Goal: Browse casually: Explore the website without a specific task or goal

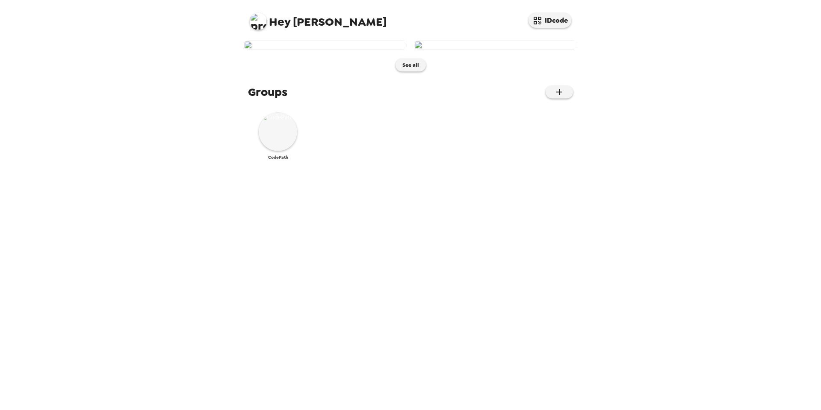
click at [284, 151] on img at bounding box center [278, 131] width 38 height 38
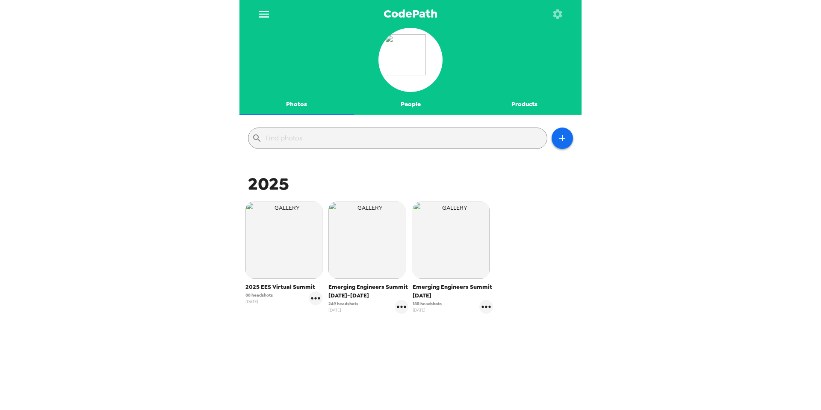
click at [283, 254] on img "button" at bounding box center [283, 239] width 77 height 77
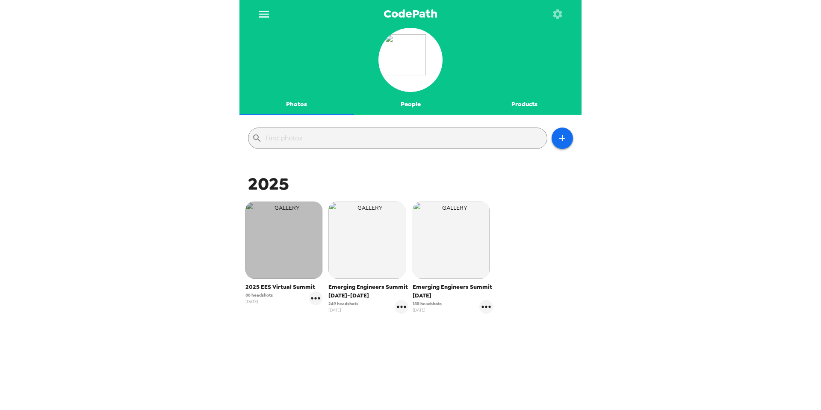
click at [292, 262] on img "button" at bounding box center [283, 239] width 77 height 77
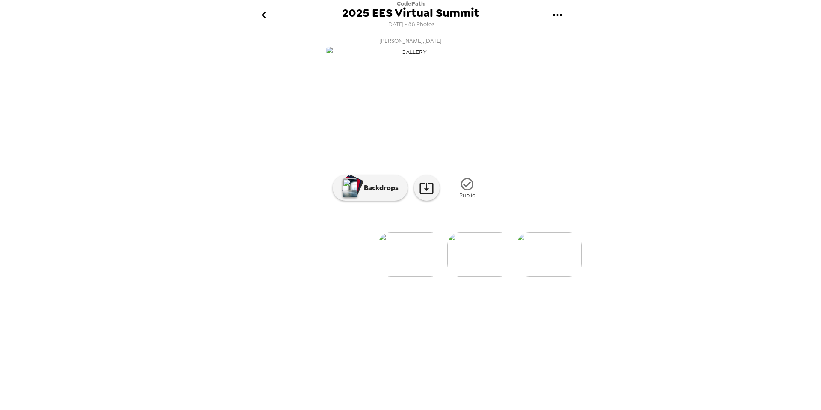
click at [425, 277] on img at bounding box center [410, 254] width 65 height 44
click at [491, 277] on img at bounding box center [479, 254] width 65 height 44
click at [549, 277] on img at bounding box center [548, 254] width 65 height 44
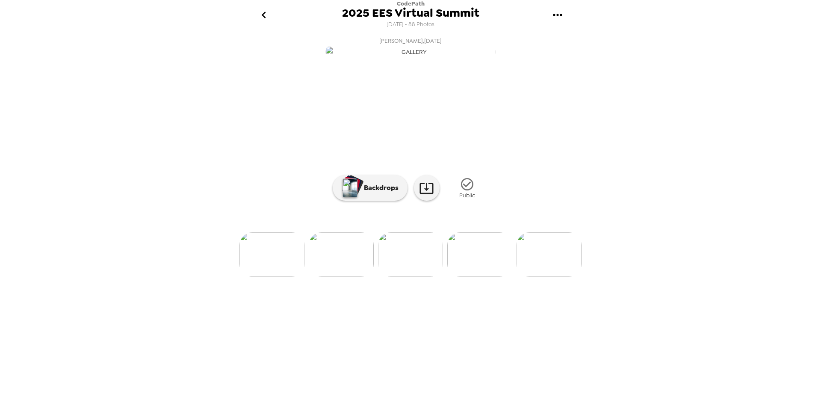
click at [413, 277] on img at bounding box center [410, 254] width 65 height 44
click at [479, 277] on div at bounding box center [410, 240] width 342 height 73
click at [479, 277] on img at bounding box center [479, 254] width 65 height 44
click at [561, 277] on img at bounding box center [548, 254] width 65 height 44
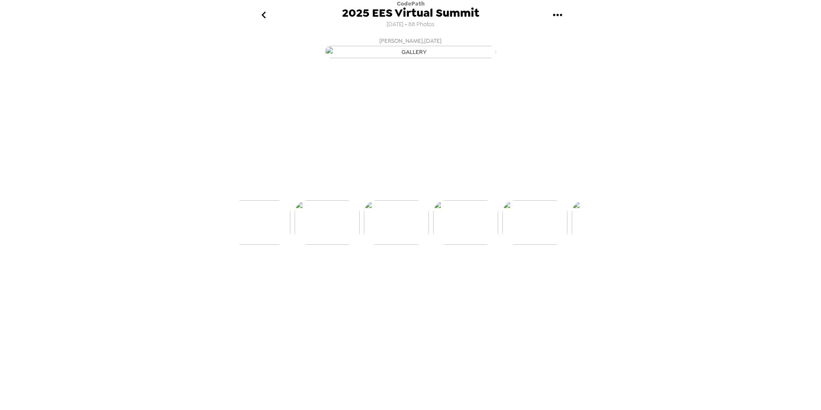
scroll to position [0, 415]
click at [488, 277] on img at bounding box center [480, 254] width 65 height 44
click at [546, 277] on img at bounding box center [549, 254] width 65 height 44
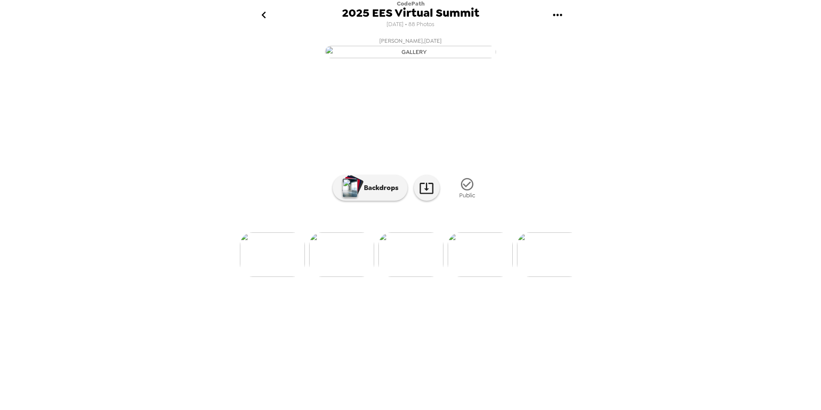
click at [547, 277] on img at bounding box center [549, 254] width 65 height 44
click at [548, 277] on img at bounding box center [549, 254] width 65 height 44
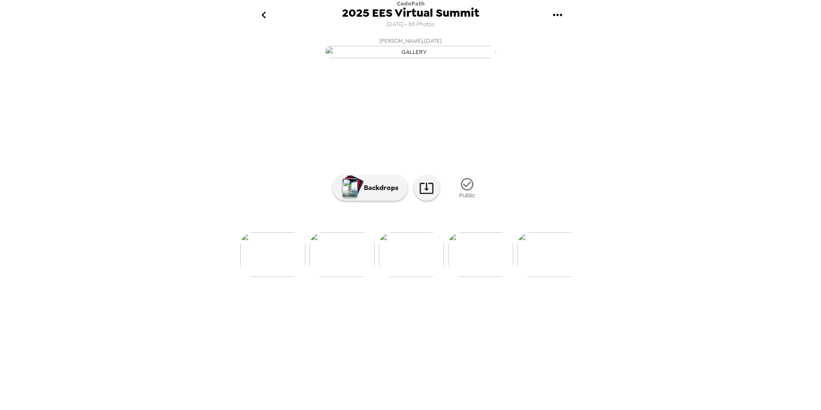
click at [339, 277] on img at bounding box center [342, 254] width 65 height 44
click at [564, 277] on img at bounding box center [549, 254] width 65 height 44
click at [562, 277] on img at bounding box center [549, 254] width 65 height 44
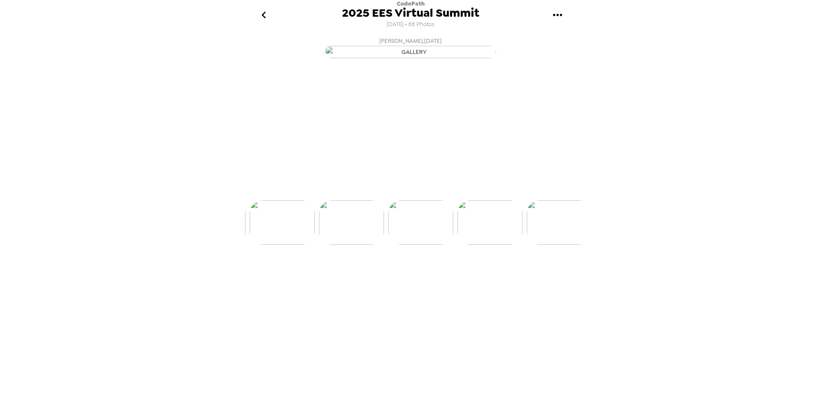
scroll to position [0, 1246]
click at [561, 277] on img at bounding box center [549, 254] width 65 height 44
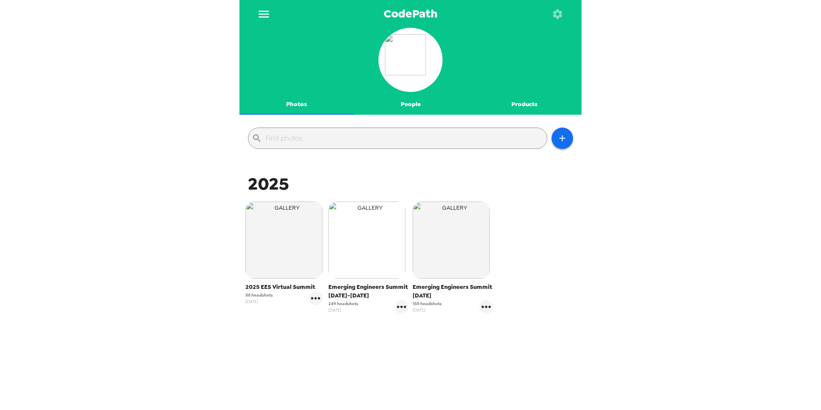
click at [371, 264] on img "button" at bounding box center [366, 239] width 77 height 77
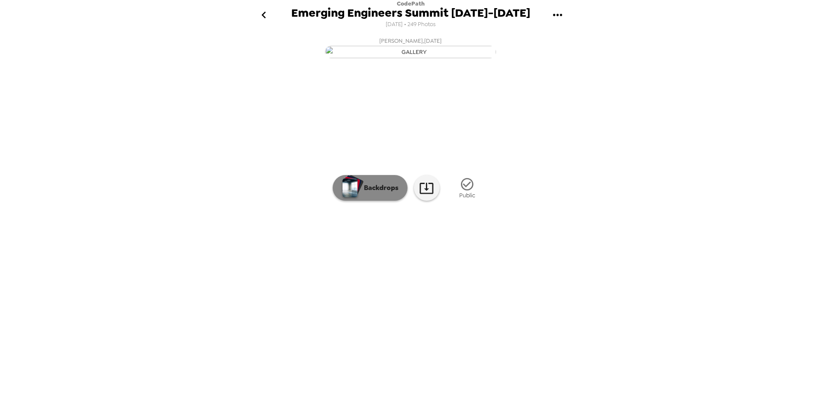
click at [360, 196] on div "button" at bounding box center [352, 185] width 20 height 21
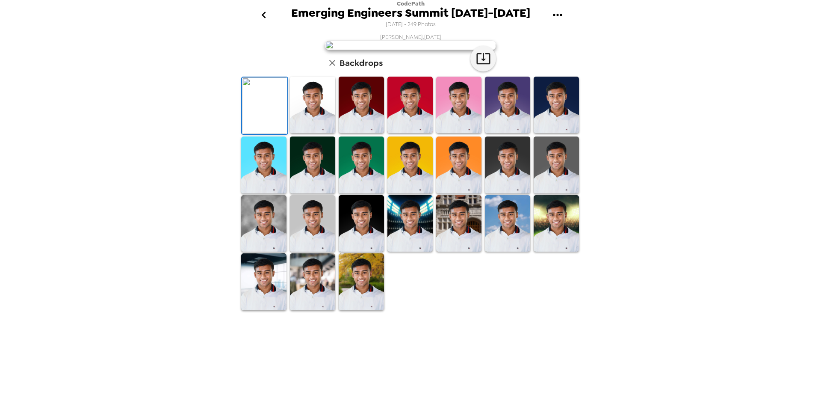
click at [333, 66] on icon "button" at bounding box center [332, 63] width 6 height 6
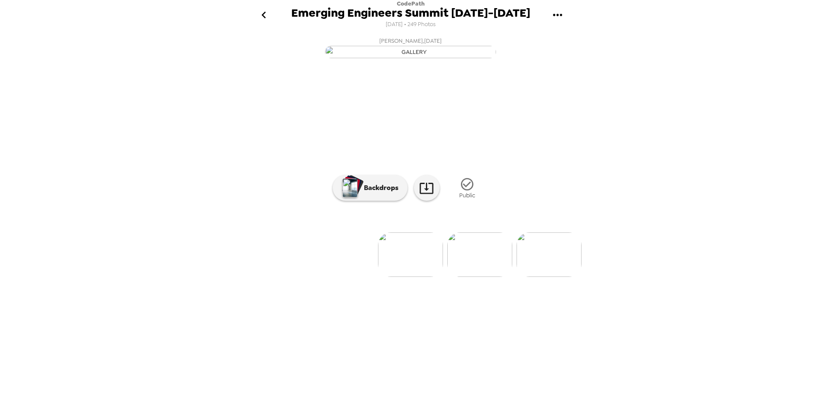
click at [556, 277] on img at bounding box center [548, 254] width 65 height 44
click at [561, 277] on img at bounding box center [548, 254] width 65 height 44
click at [560, 277] on img at bounding box center [548, 254] width 65 height 44
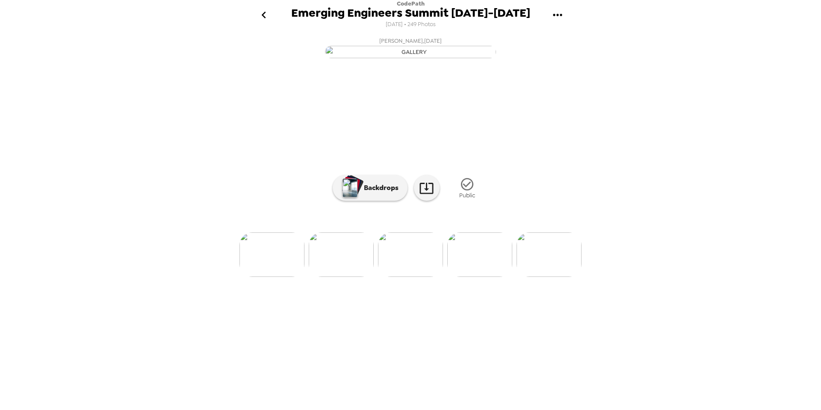
click at [560, 277] on img at bounding box center [548, 254] width 65 height 44
click at [551, 277] on img at bounding box center [548, 254] width 65 height 44
click at [551, 277] on img at bounding box center [549, 254] width 65 height 44
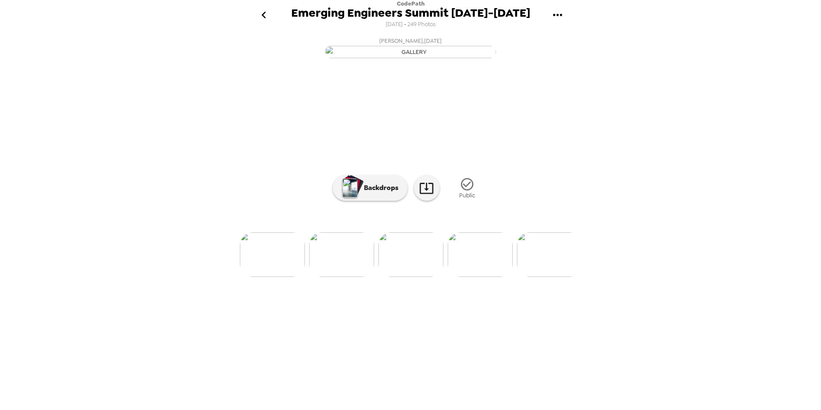
click at [554, 277] on img at bounding box center [549, 254] width 65 height 44
click at [557, 277] on img at bounding box center [549, 254] width 65 height 44
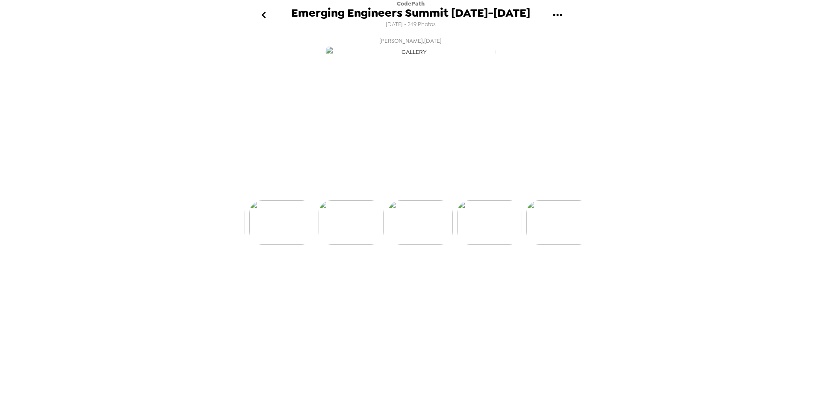
scroll to position [0, 1662]
click at [495, 277] on img at bounding box center [480, 254] width 65 height 44
click at [536, 277] on img at bounding box center [549, 254] width 65 height 44
click at [546, 277] on img at bounding box center [549, 254] width 65 height 44
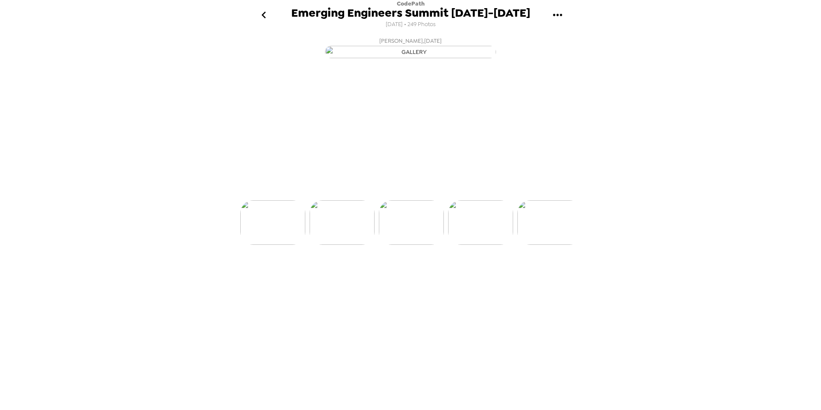
scroll to position [0, 2008]
click at [546, 277] on img at bounding box center [549, 254] width 65 height 44
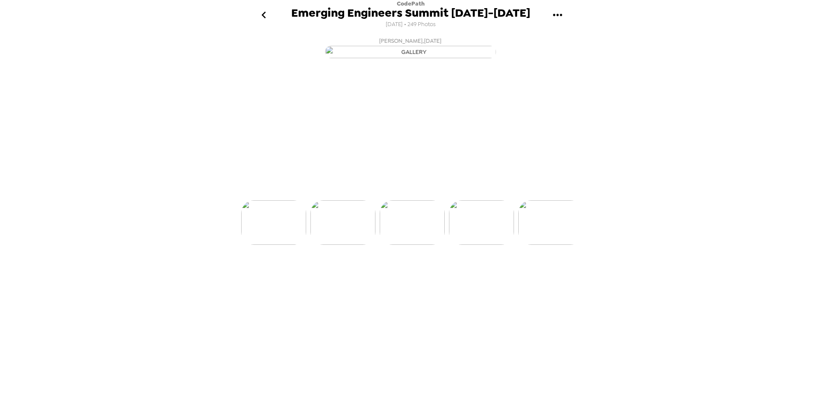
scroll to position [0, 2562]
click at [546, 277] on img at bounding box center [549, 254] width 65 height 44
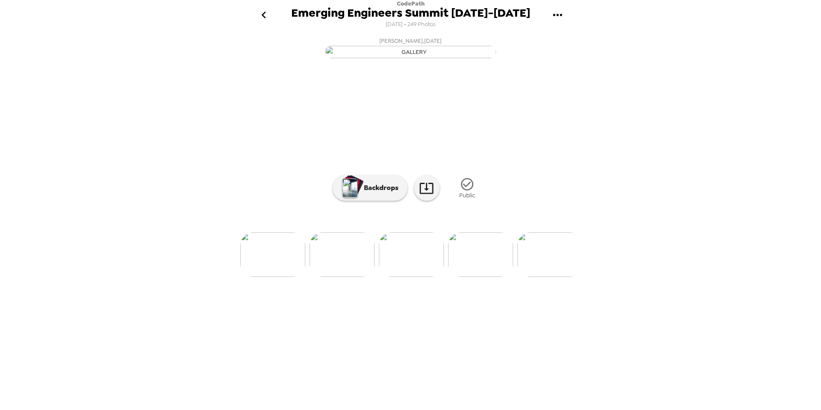
click at [546, 277] on img at bounding box center [549, 254] width 65 height 44
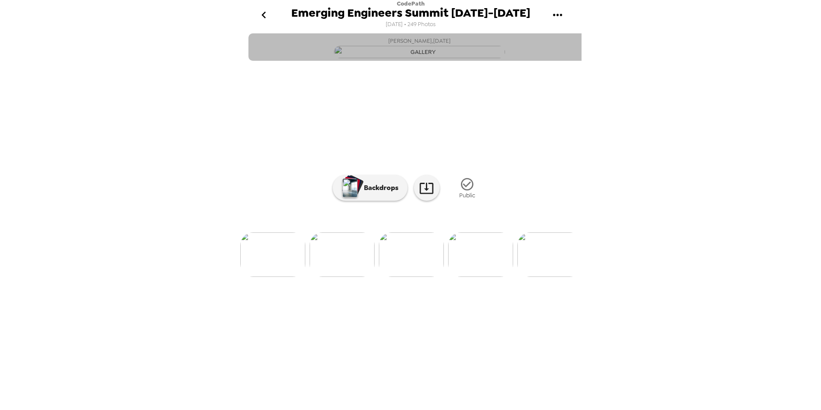
drag, startPoint x: 378, startPoint y: 43, endPoint x: 389, endPoint y: 43, distance: 10.7
click at [389, 43] on button "Yassin Vila , 08-08-2025" at bounding box center [419, 46] width 342 height 27
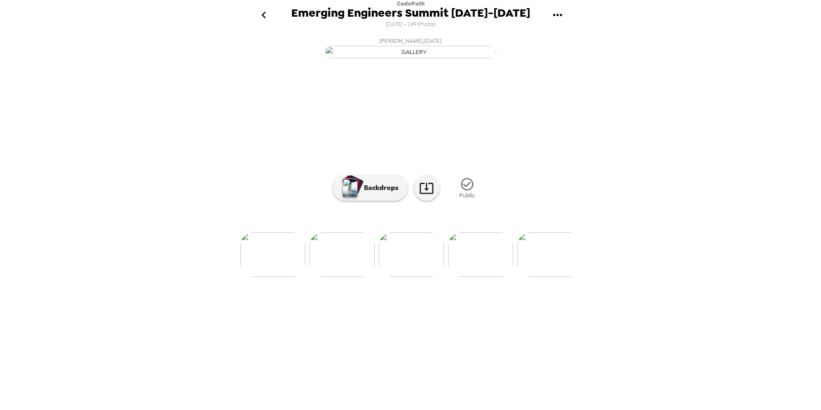
click at [497, 277] on img at bounding box center [480, 254] width 65 height 44
click at [550, 277] on img at bounding box center [549, 254] width 65 height 44
click at [557, 277] on img at bounding box center [549, 254] width 65 height 44
click at [560, 277] on img at bounding box center [549, 254] width 65 height 44
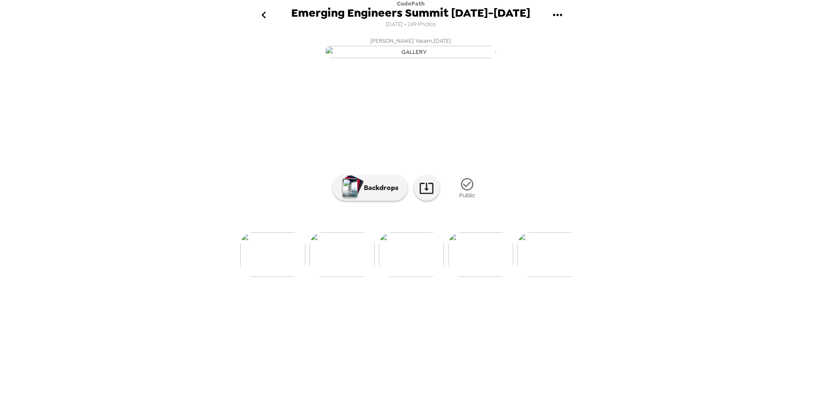
click at [558, 277] on img at bounding box center [549, 254] width 65 height 44
click at [547, 277] on img at bounding box center [549, 254] width 65 height 44
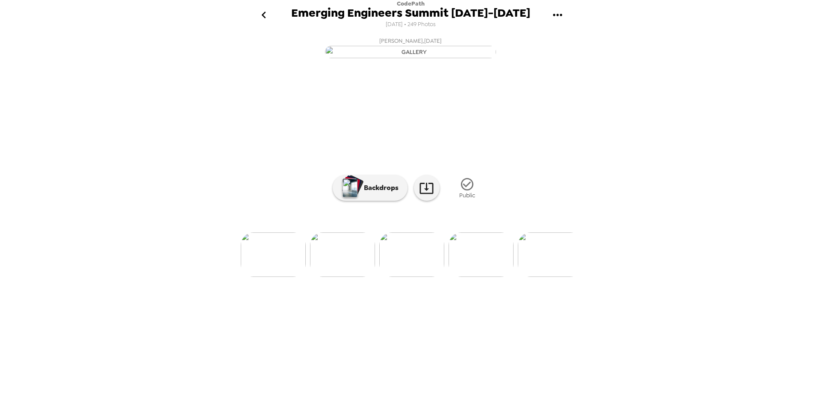
click at [547, 277] on img at bounding box center [550, 254] width 65 height 44
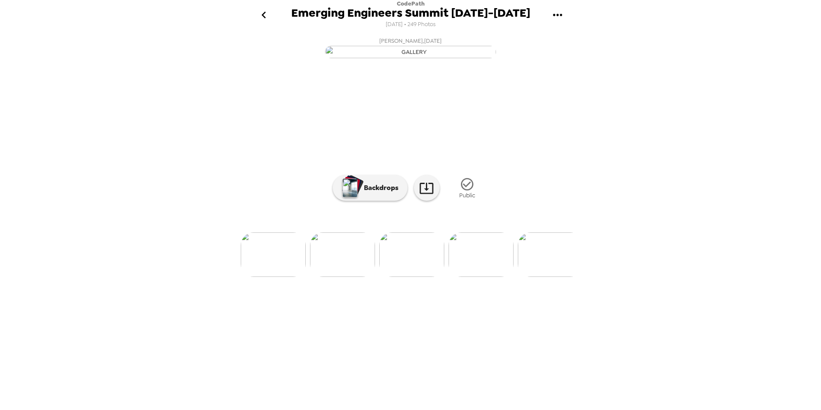
click at [547, 277] on img at bounding box center [550, 254] width 65 height 44
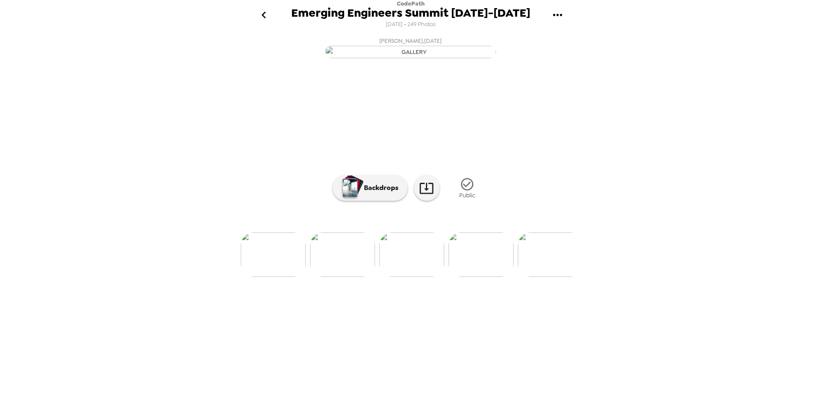
click at [348, 277] on img at bounding box center [342, 254] width 65 height 44
click at [555, 277] on img at bounding box center [550, 254] width 65 height 44
click at [554, 277] on img at bounding box center [550, 254] width 65 height 44
click at [555, 277] on img at bounding box center [550, 254] width 65 height 44
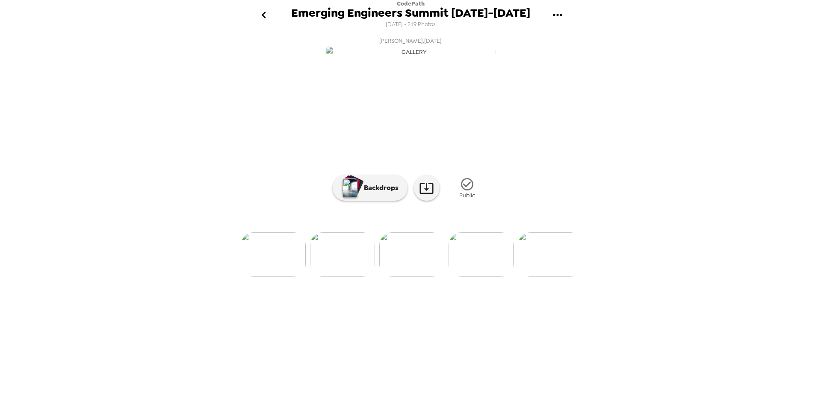
click at [555, 277] on img at bounding box center [550, 254] width 65 height 44
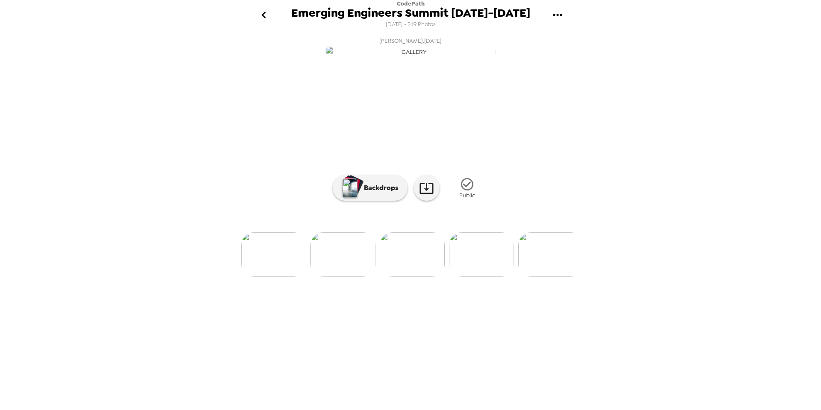
click at [555, 277] on img at bounding box center [550, 254] width 65 height 44
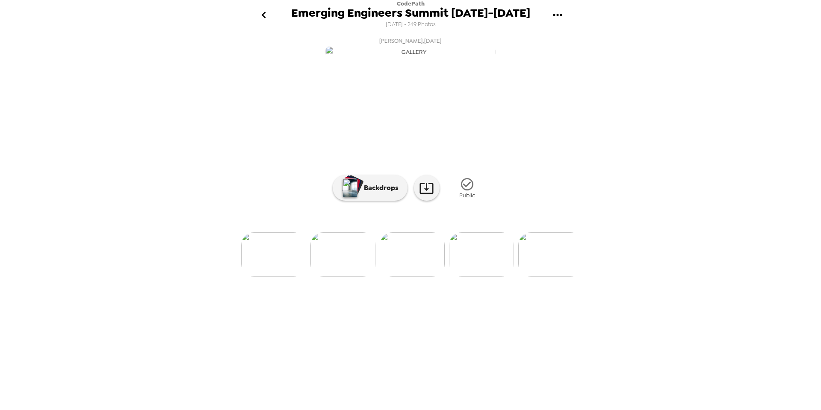
click at [555, 277] on img at bounding box center [550, 254] width 65 height 44
click at [555, 277] on img at bounding box center [551, 254] width 65 height 44
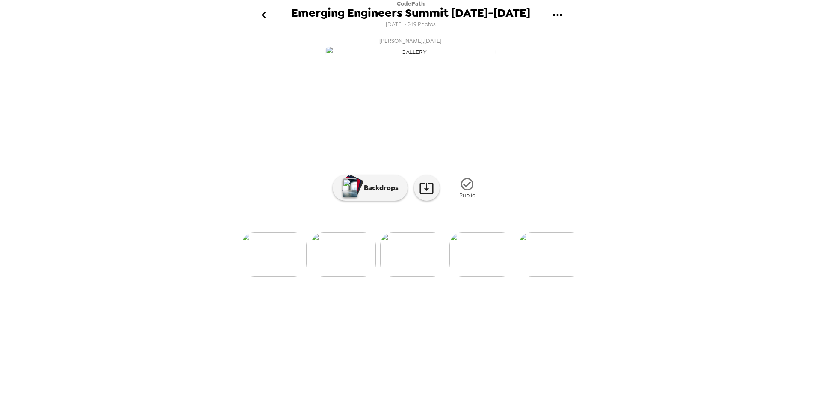
click at [555, 277] on img at bounding box center [551, 254] width 65 height 44
click at [560, 277] on img at bounding box center [551, 254] width 65 height 44
click at [569, 277] on img at bounding box center [551, 254] width 65 height 44
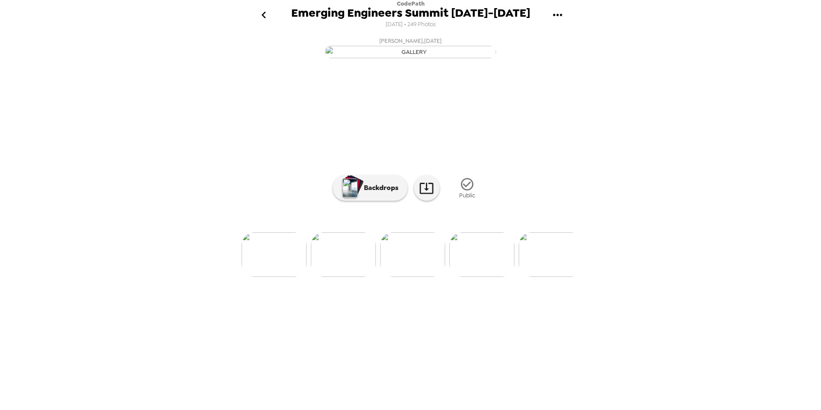
click at [569, 277] on img at bounding box center [551, 254] width 65 height 44
click at [562, 277] on img at bounding box center [551, 254] width 65 height 44
click at [397, 277] on img at bounding box center [377, 254] width 65 height 44
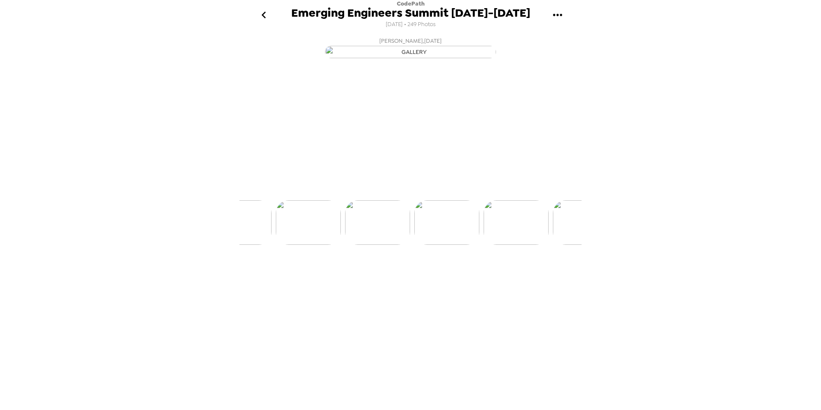
scroll to position [0, 9971]
click at [431, 195] on icon at bounding box center [426, 187] width 15 height 15
click at [548, 277] on img at bounding box center [551, 254] width 65 height 44
click at [431, 195] on icon at bounding box center [426, 187] width 15 height 15
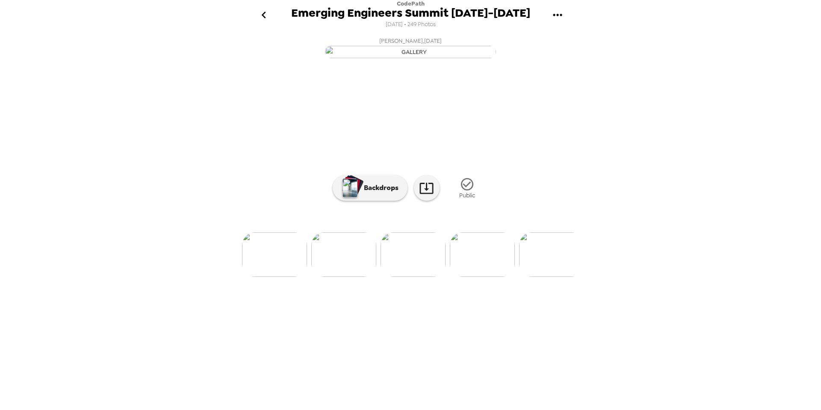
drag, startPoint x: 748, startPoint y: 75, endPoint x: 753, endPoint y: 48, distance: 27.8
click at [748, 74] on div "CodePath Emerging Engineers Summit 8/7-8/8/25 7/10/2025 • 249 Photos Samir Hass…" at bounding box center [410, 205] width 821 height 410
